Goal: Task Accomplishment & Management: Use online tool/utility

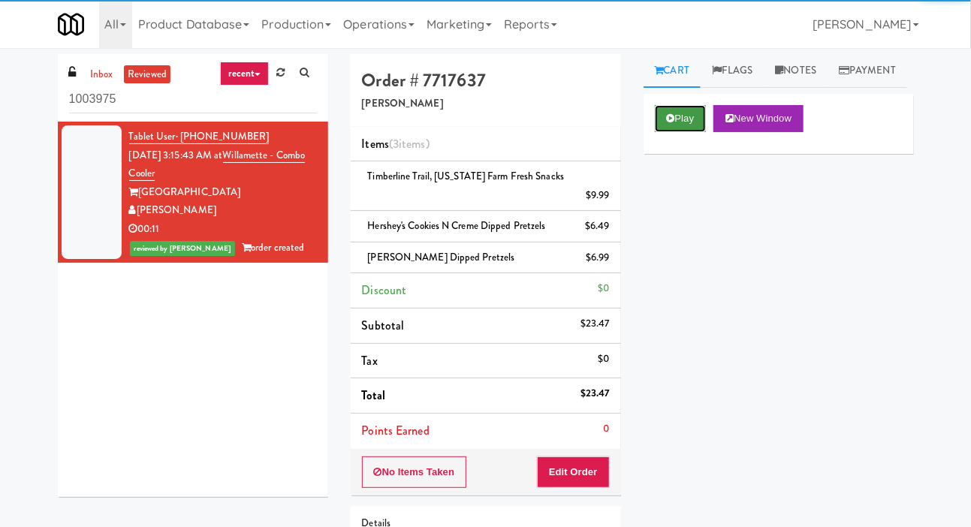
click at [664, 132] on button "Play" at bounding box center [681, 118] width 52 height 27
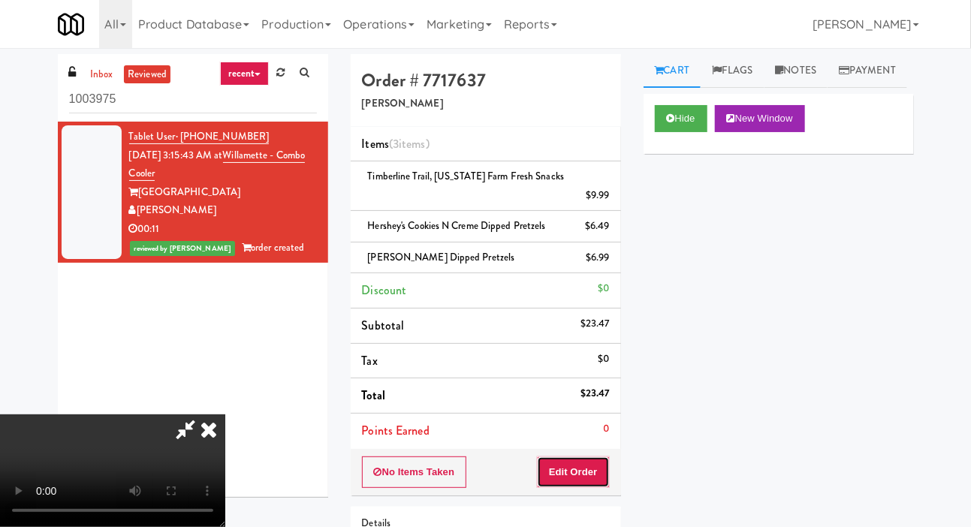
click at [595, 457] on button "Edit Order" at bounding box center [573, 473] width 73 height 32
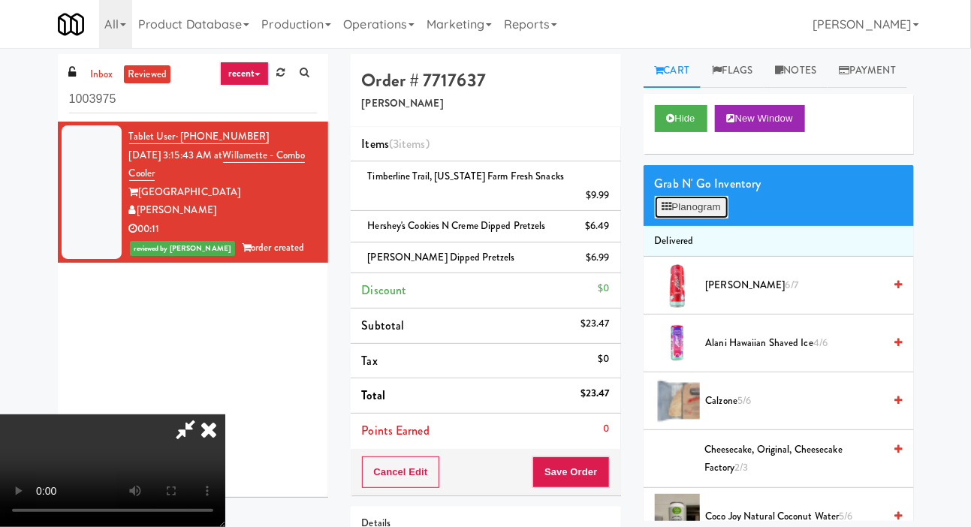
click at [667, 219] on button "Planogram" at bounding box center [692, 207] width 74 height 23
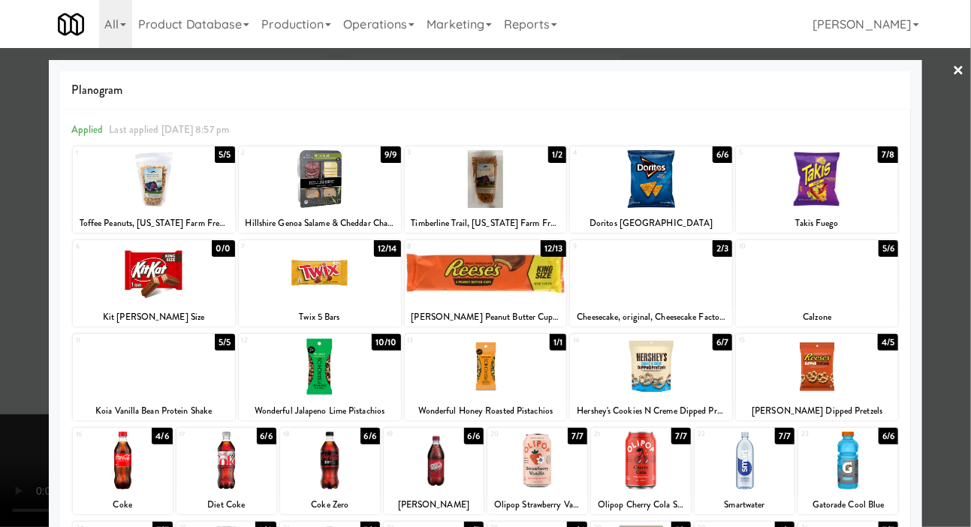
click at [4, 323] on div at bounding box center [485, 263] width 971 height 527
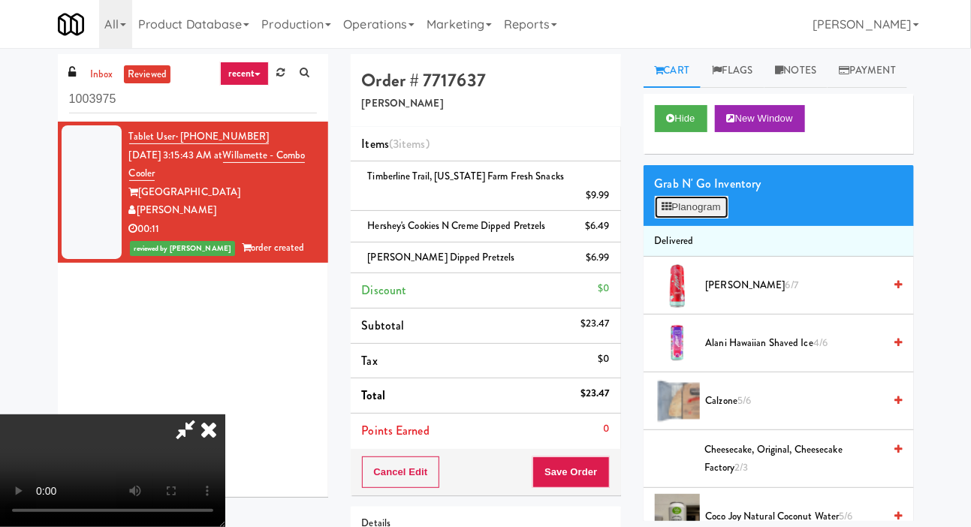
click at [681, 219] on button "Planogram" at bounding box center [692, 207] width 74 height 23
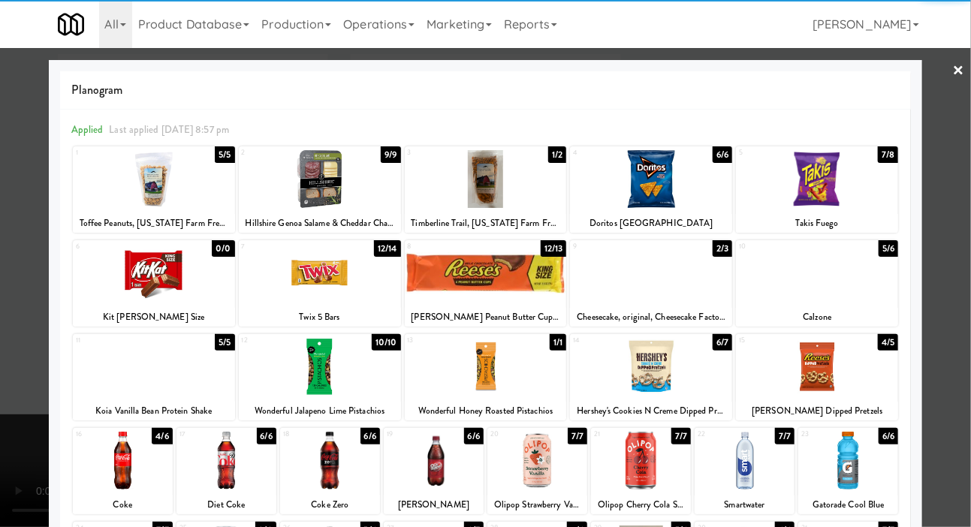
click at [19, 328] on div at bounding box center [485, 263] width 971 height 527
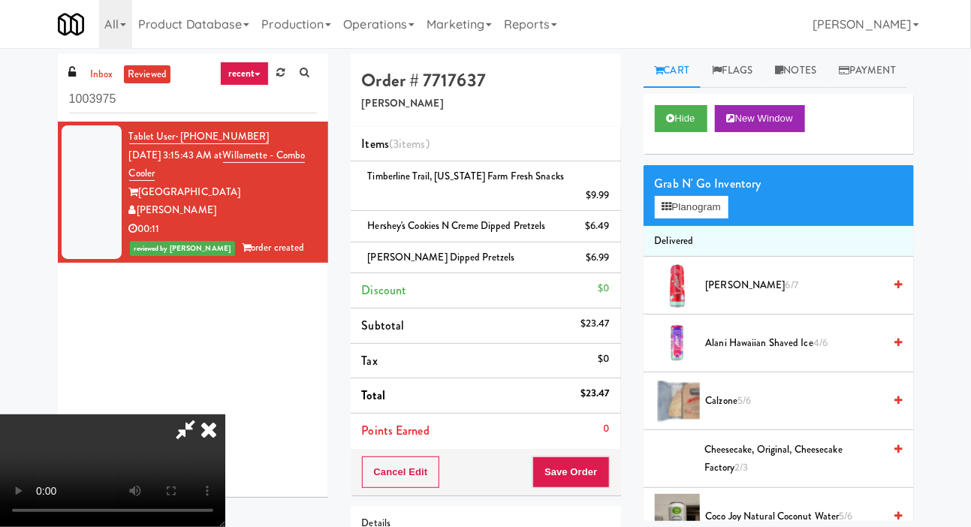
click at [203, 415] on icon at bounding box center [185, 430] width 35 height 30
click at [225, 415] on icon at bounding box center [208, 430] width 33 height 30
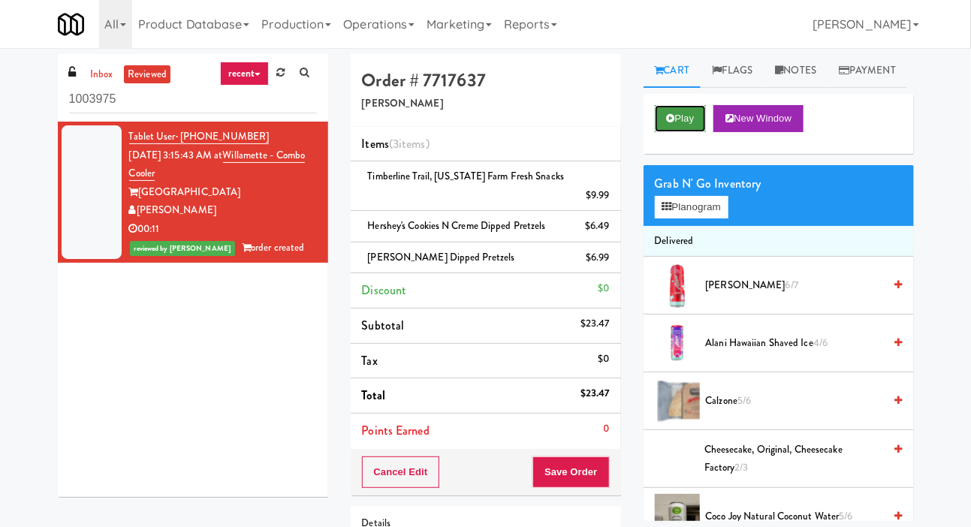
click at [671, 123] on icon at bounding box center [671, 118] width 8 height 10
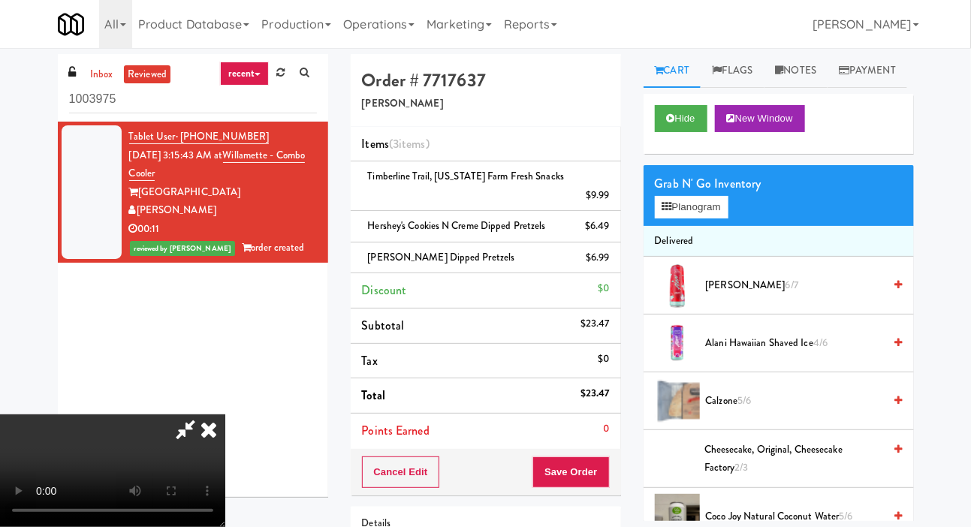
click at [225, 415] on icon at bounding box center [208, 430] width 33 height 30
